Goal: Task Accomplishment & Management: Manage account settings

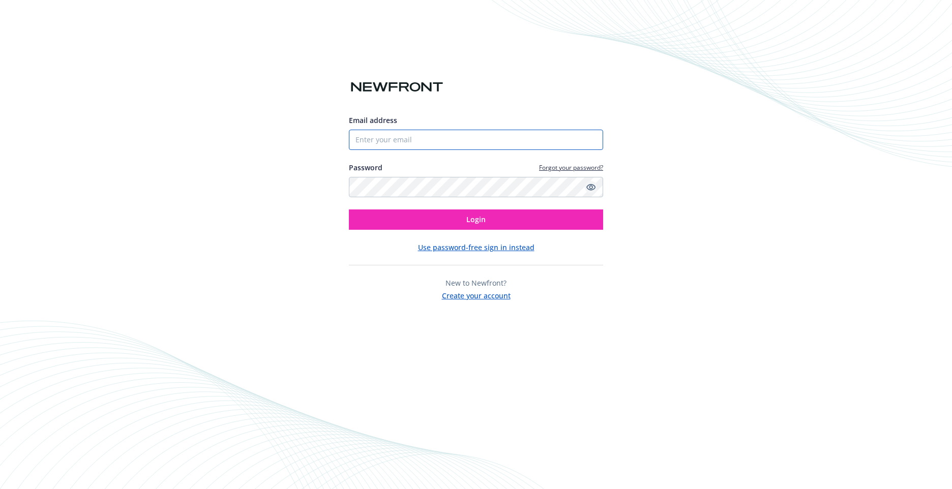
type input "[EMAIL_ADDRESS][DOMAIN_NAME]"
click at [594, 186] on icon "Show password" at bounding box center [590, 187] width 9 height 7
